Goal: Task Accomplishment & Management: Complete application form

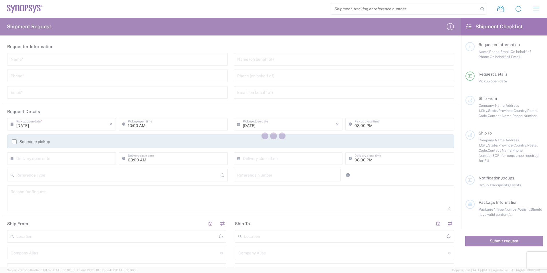
type input "[GEOGRAPHIC_DATA]"
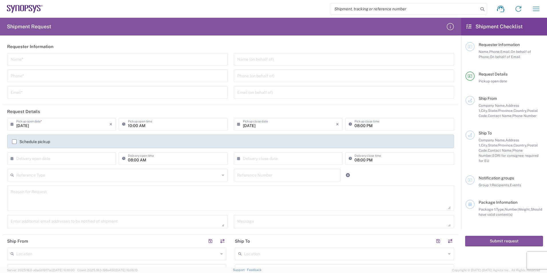
scroll to position [143, 0]
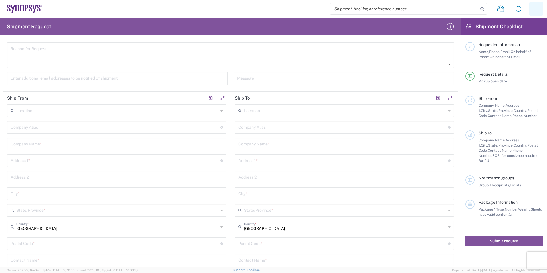
click at [534, 12] on icon "button" at bounding box center [536, 8] width 9 height 9
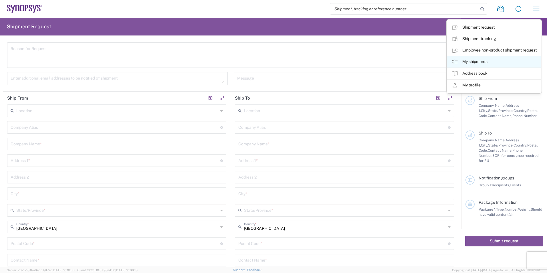
click at [462, 62] on link "My shipments" at bounding box center [494, 61] width 94 height 11
